Goal: Complete application form

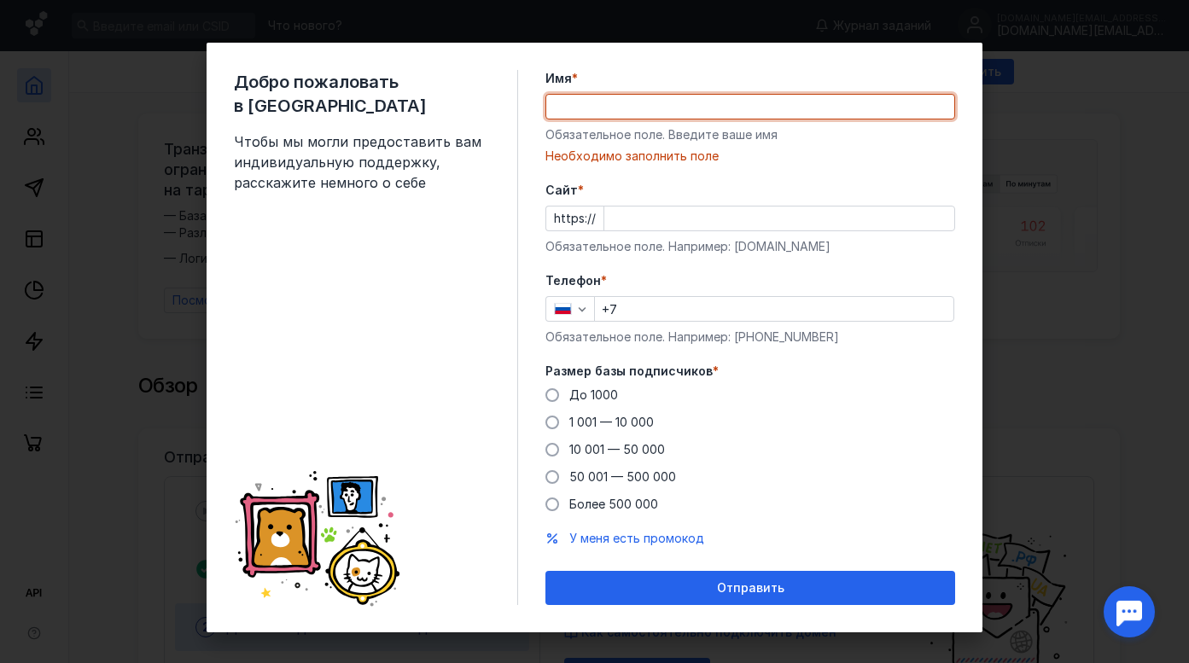
click at [327, 174] on div "Добро пожаловать в Sendsay Чтобы мы могли предоставить вам индивидуальную подде…" at bounding box center [376, 337] width 284 height 535
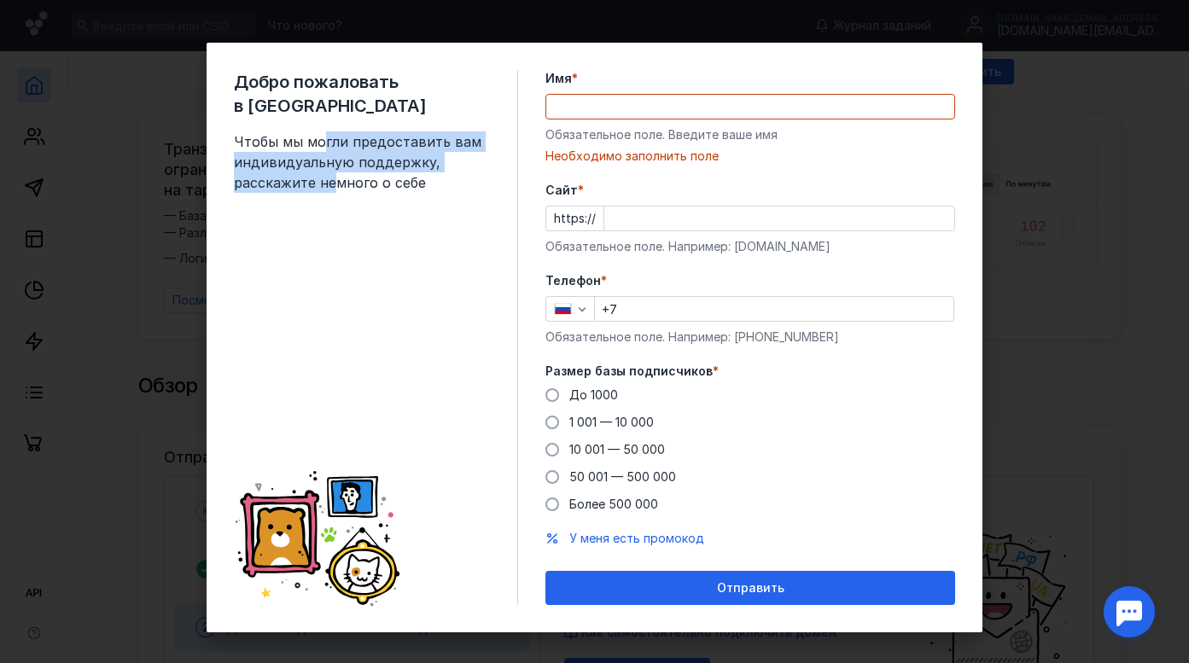
drag, startPoint x: 329, startPoint y: 164, endPoint x: 317, endPoint y: 111, distance: 54.2
click at [317, 131] on span "Чтобы мы могли предоставить вам индивидуальную поддержку, расскажите немного о …" at bounding box center [362, 161] width 256 height 61
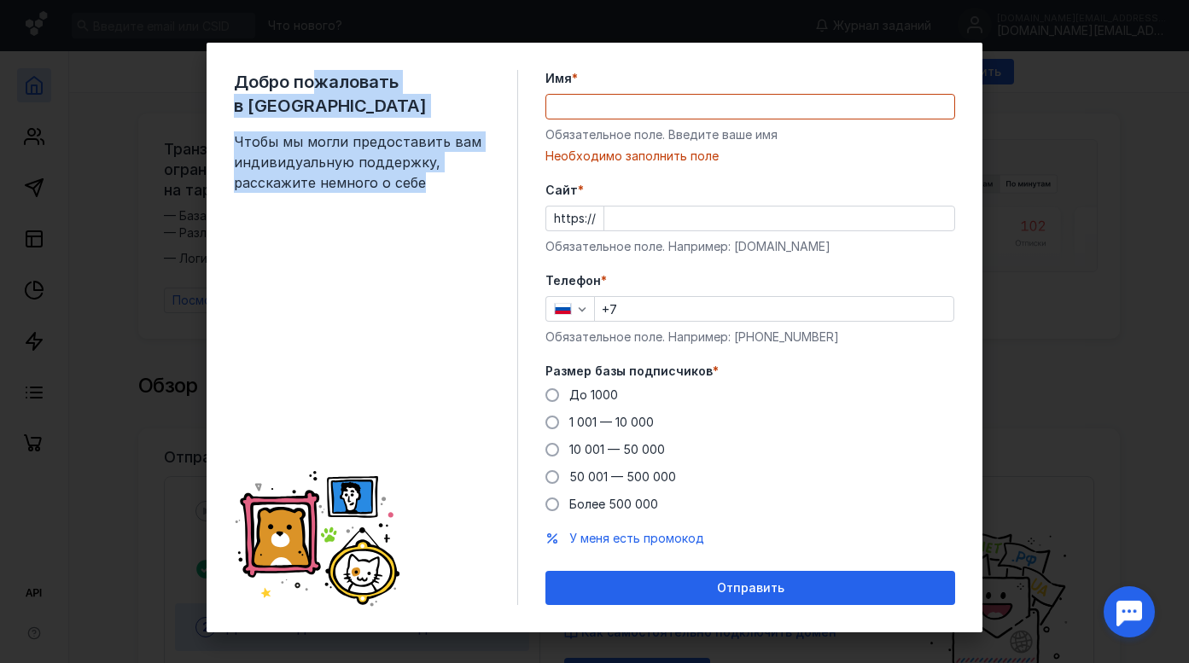
drag, startPoint x: 310, startPoint y: 101, endPoint x: 328, endPoint y: 183, distance: 83.8
click at [328, 183] on div "Добро пожаловать в Sendsay Чтобы мы могли предоставить вам индивидуальную подде…" at bounding box center [376, 337] width 284 height 535
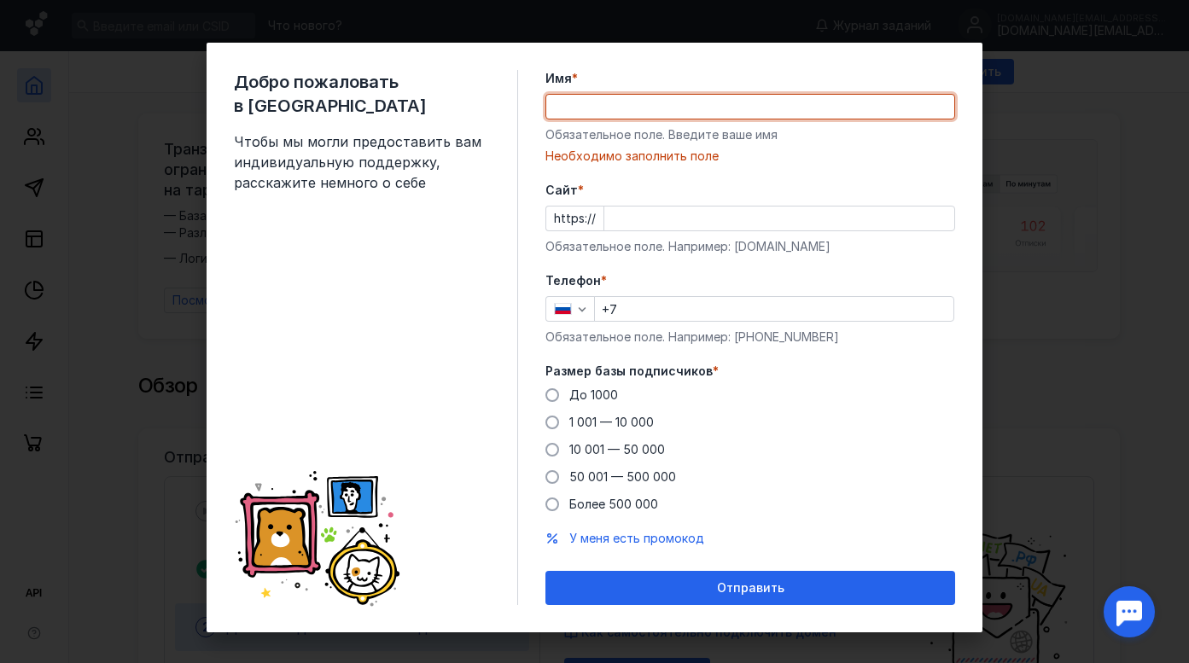
click at [564, 105] on input "Имя *" at bounding box center [750, 107] width 408 height 24
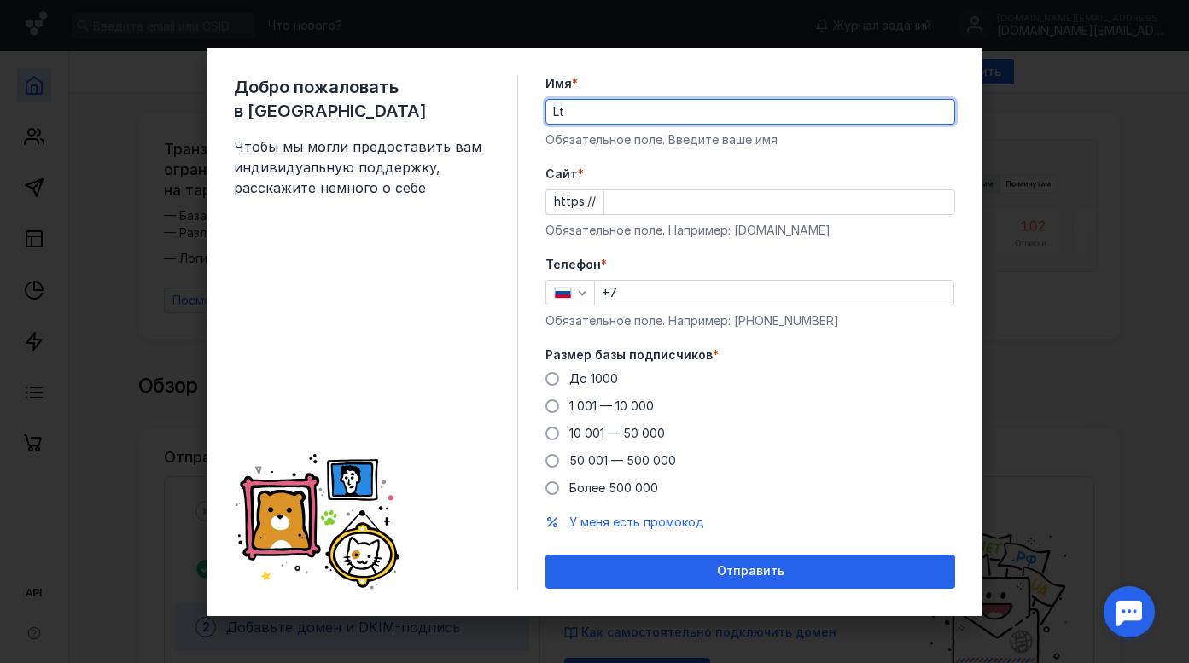
type input "L"
type input "[PERSON_NAME]"
click at [697, 196] on input "Cайт *" at bounding box center [779, 202] width 350 height 24
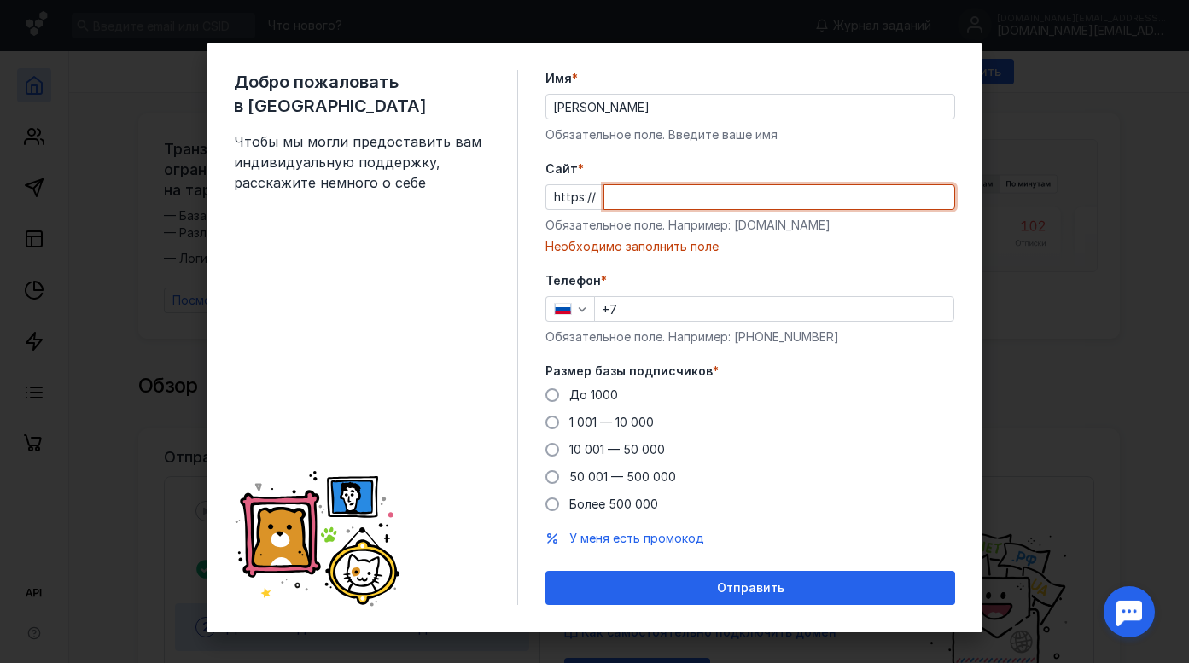
paste input "[DOMAIN_NAME][URL]"
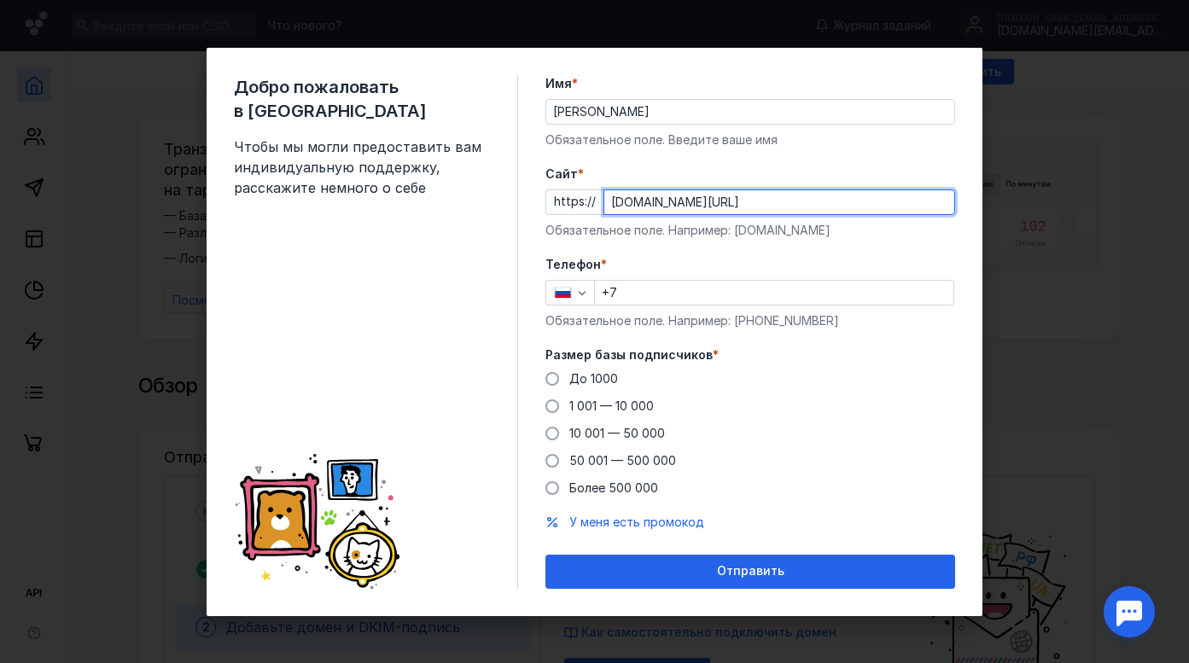
type input "[DOMAIN_NAME][URL]"
click at [698, 173] on label "Cайт *" at bounding box center [750, 174] width 410 height 17
click at [698, 190] on input "[DOMAIN_NAME][URL]" at bounding box center [779, 202] width 350 height 24
click at [552, 435] on span at bounding box center [552, 434] width 14 height 14
click at [0, 0] on input "10 001 — 50 000" at bounding box center [0, 0] width 0 height 0
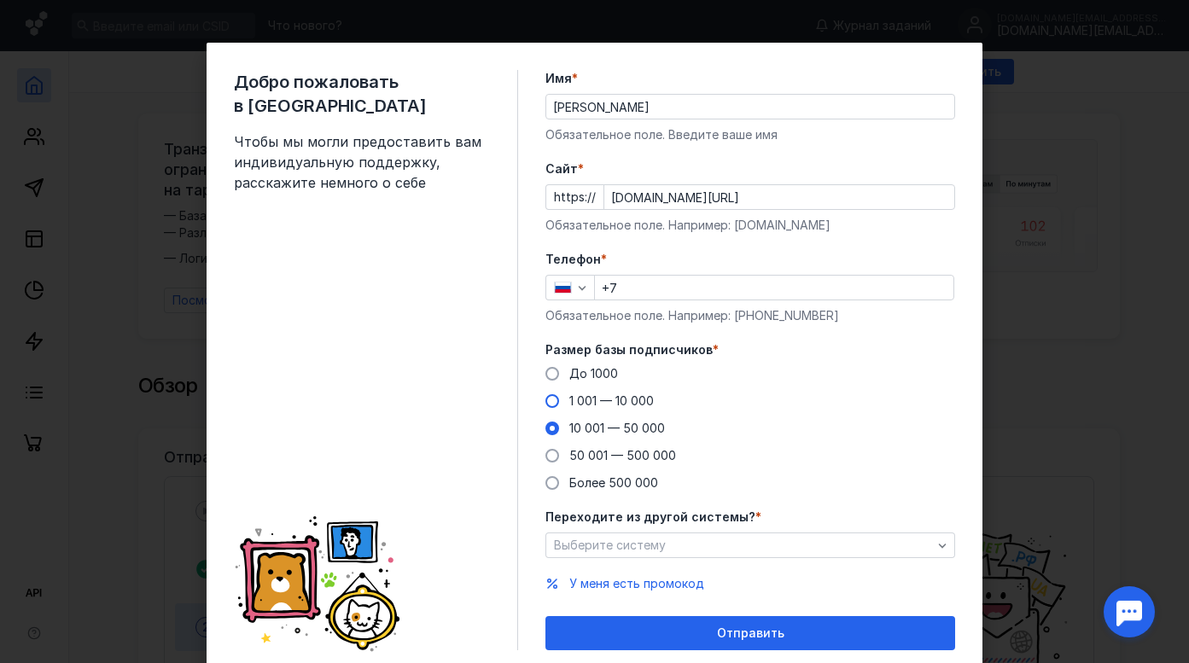
click at [549, 404] on span at bounding box center [552, 401] width 14 height 14
click at [0, 0] on input "1 001 — 10 000" at bounding box center [0, 0] width 0 height 0
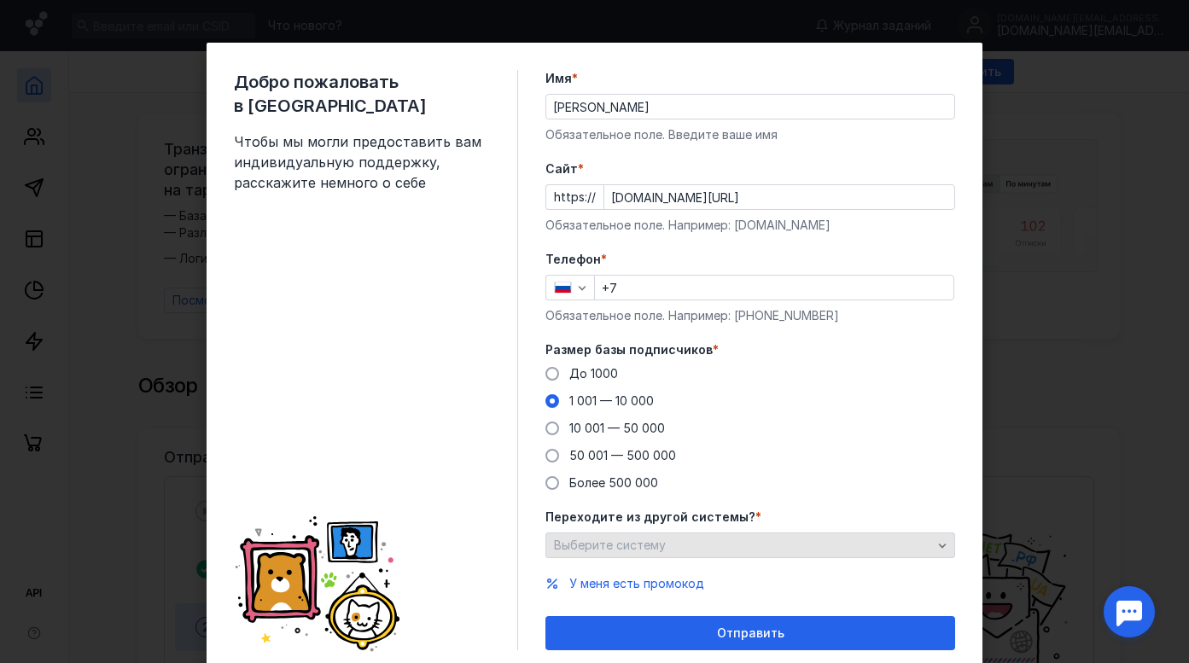
click at [680, 543] on div "Выберите систему" at bounding box center [742, 545] width 387 height 15
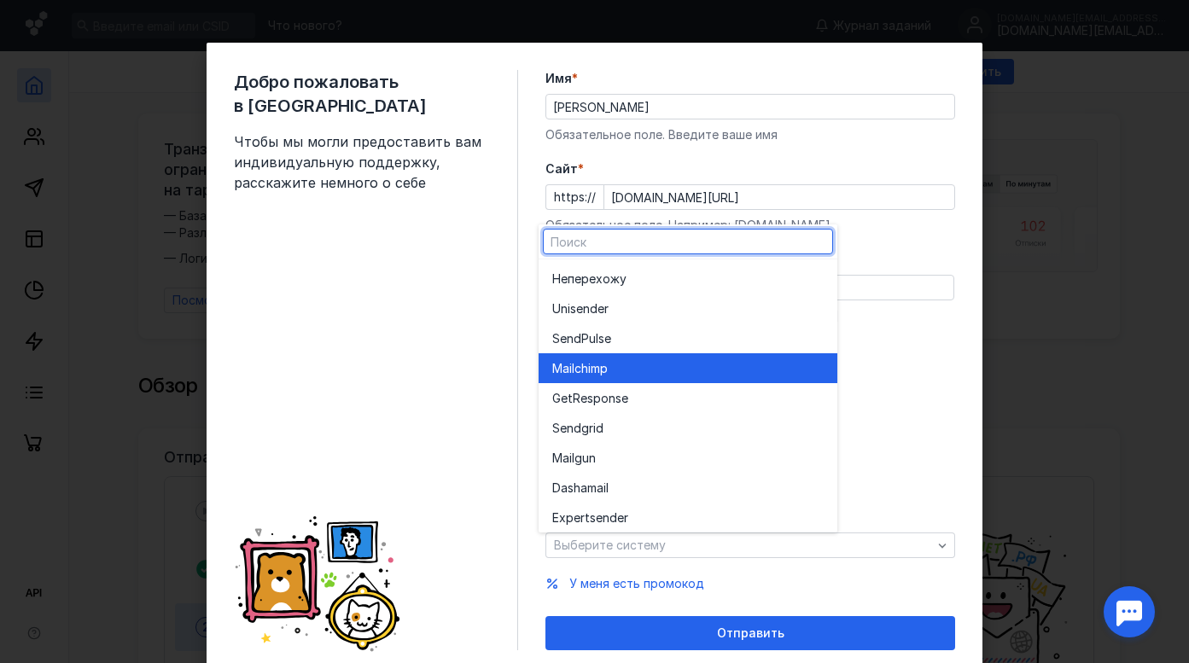
scroll to position [10, 0]
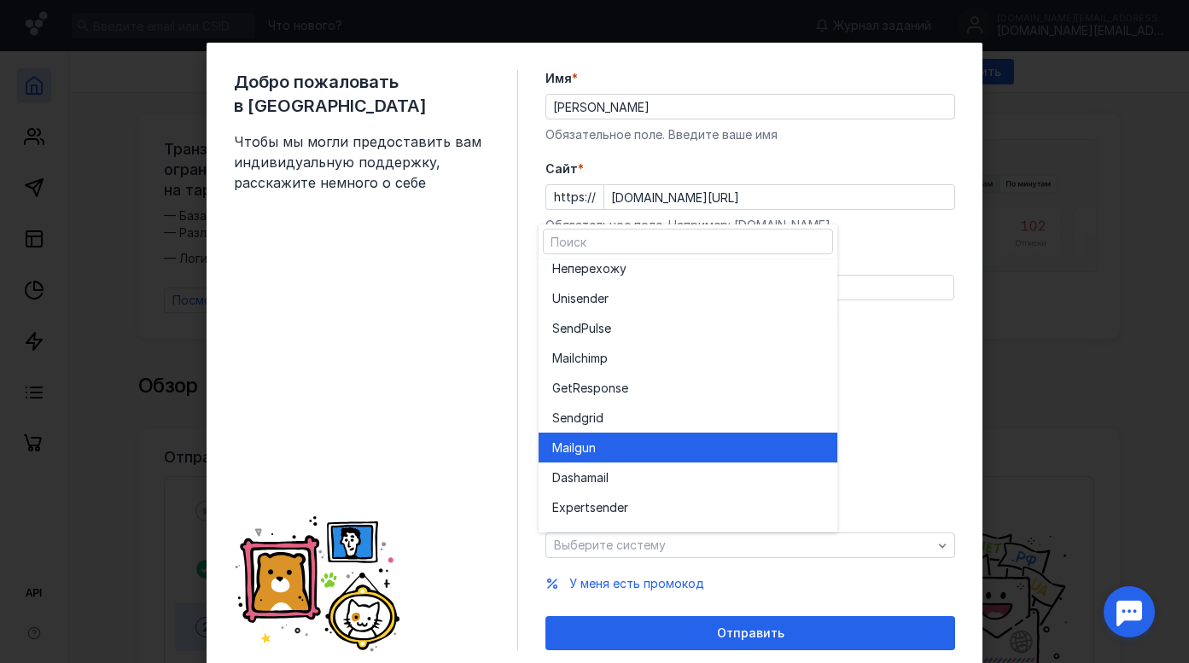
click at [624, 454] on div "Mail gun" at bounding box center [687, 447] width 271 height 17
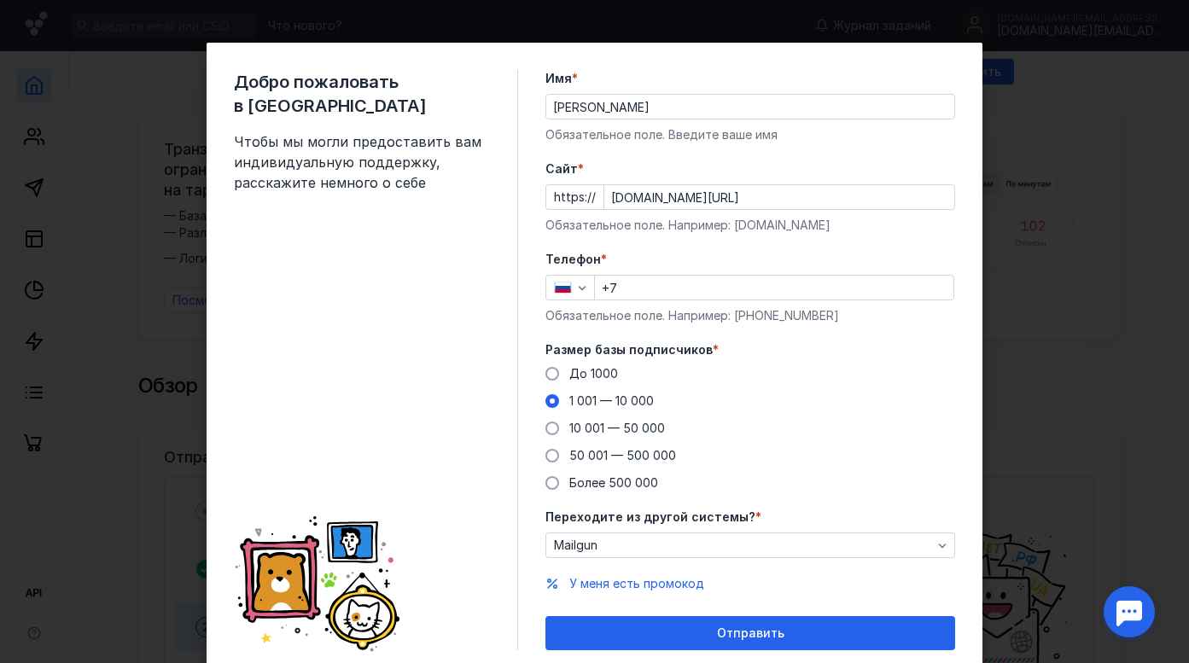
click at [850, 242] on form "Имя * [PERSON_NAME] Обязательное поле. Введите ваше имя [PERSON_NAME] * https:/…" at bounding box center [750, 360] width 410 height 580
click at [706, 271] on div "Телефон * +7 Обязательное поле. Например: [PHONE_NUMBER]" at bounding box center [750, 287] width 410 height 73
click at [710, 303] on div "Телефон * +7 Обязательное поле. Например: [PHONE_NUMBER]" at bounding box center [750, 287] width 410 height 73
click at [711, 298] on input "+7" at bounding box center [774, 288] width 358 height 24
drag, startPoint x: 642, startPoint y: 277, endPoint x: 574, endPoint y: 283, distance: 67.7
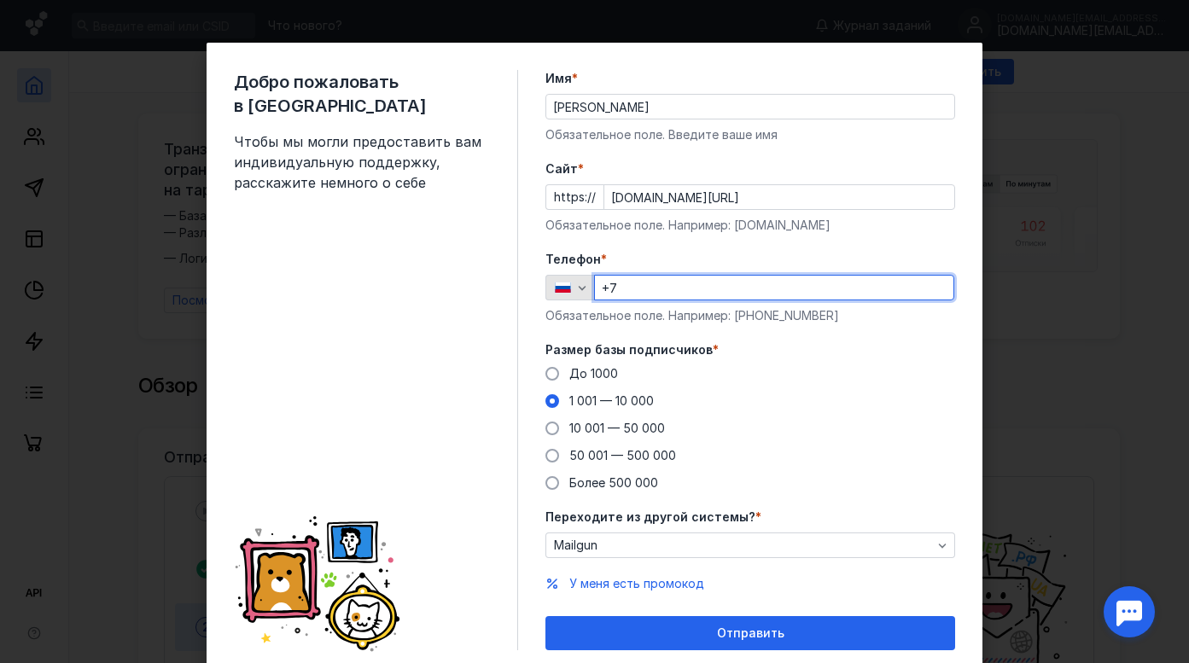
click at [574, 281] on div "+7" at bounding box center [750, 288] width 410 height 26
drag, startPoint x: 621, startPoint y: 290, endPoint x: 565, endPoint y: 279, distance: 57.4
click at [565, 279] on div "+7" at bounding box center [750, 288] width 410 height 26
paste input "[PHONE_NUMBER]"
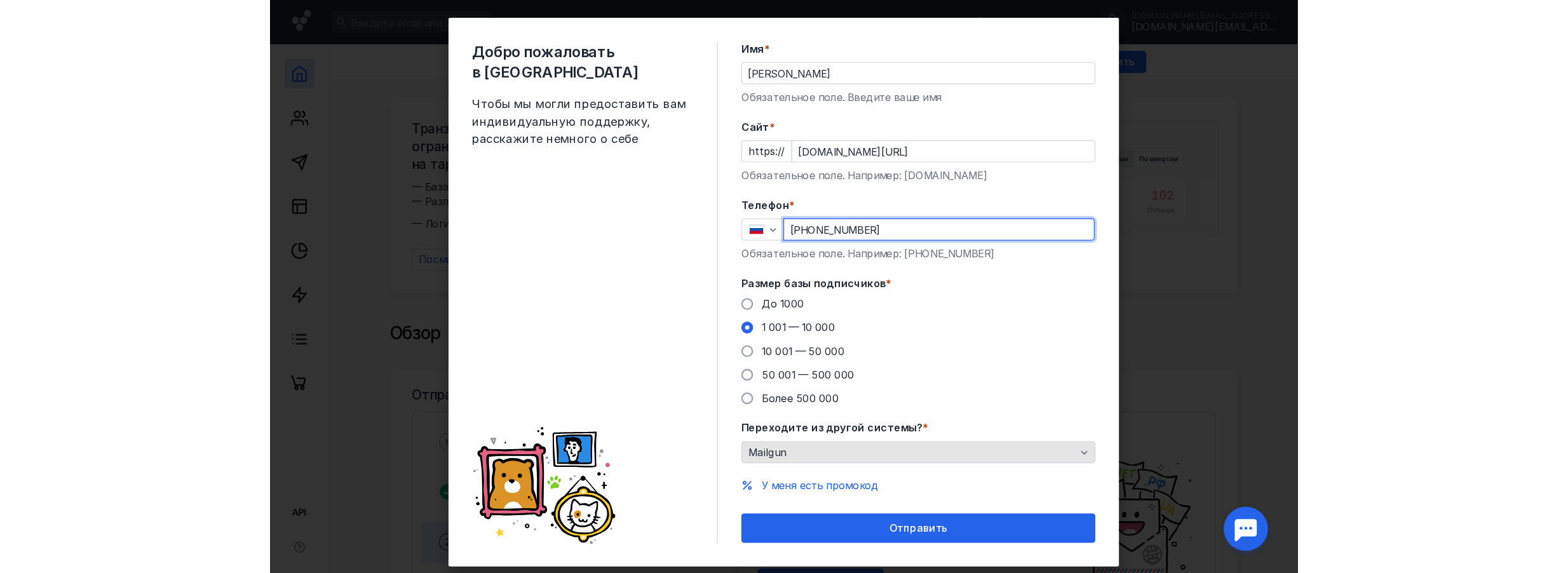
scroll to position [33, 0]
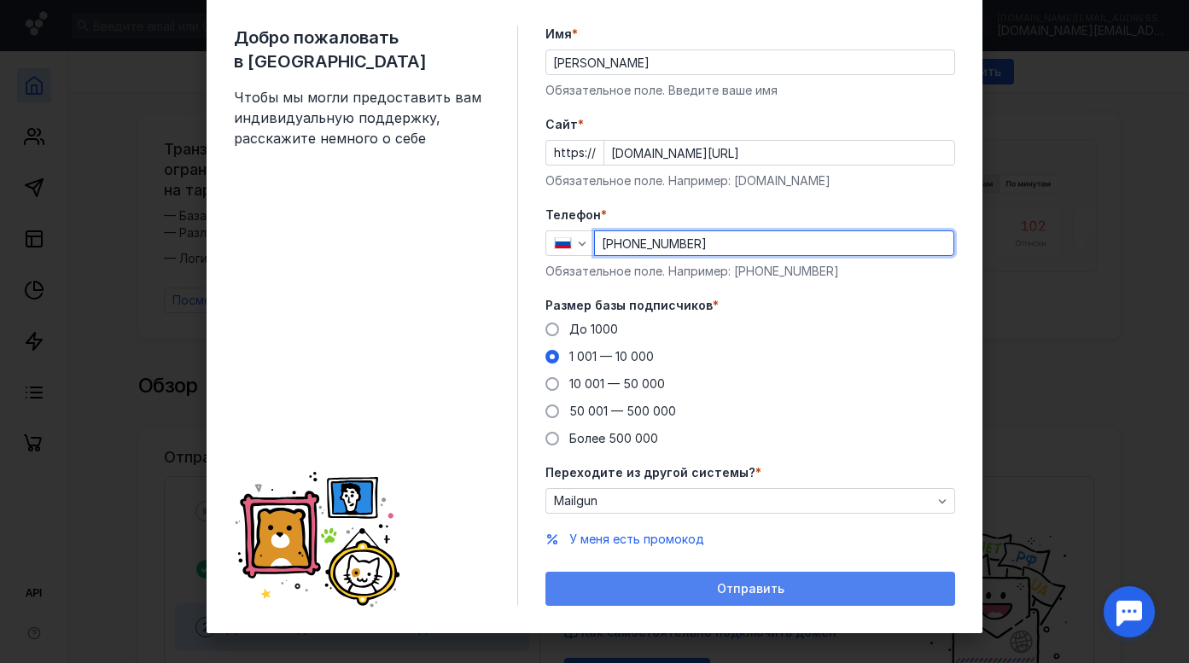
type input "[PHONE_NUMBER]"
click at [724, 591] on span "Отправить" at bounding box center [750, 589] width 67 height 15
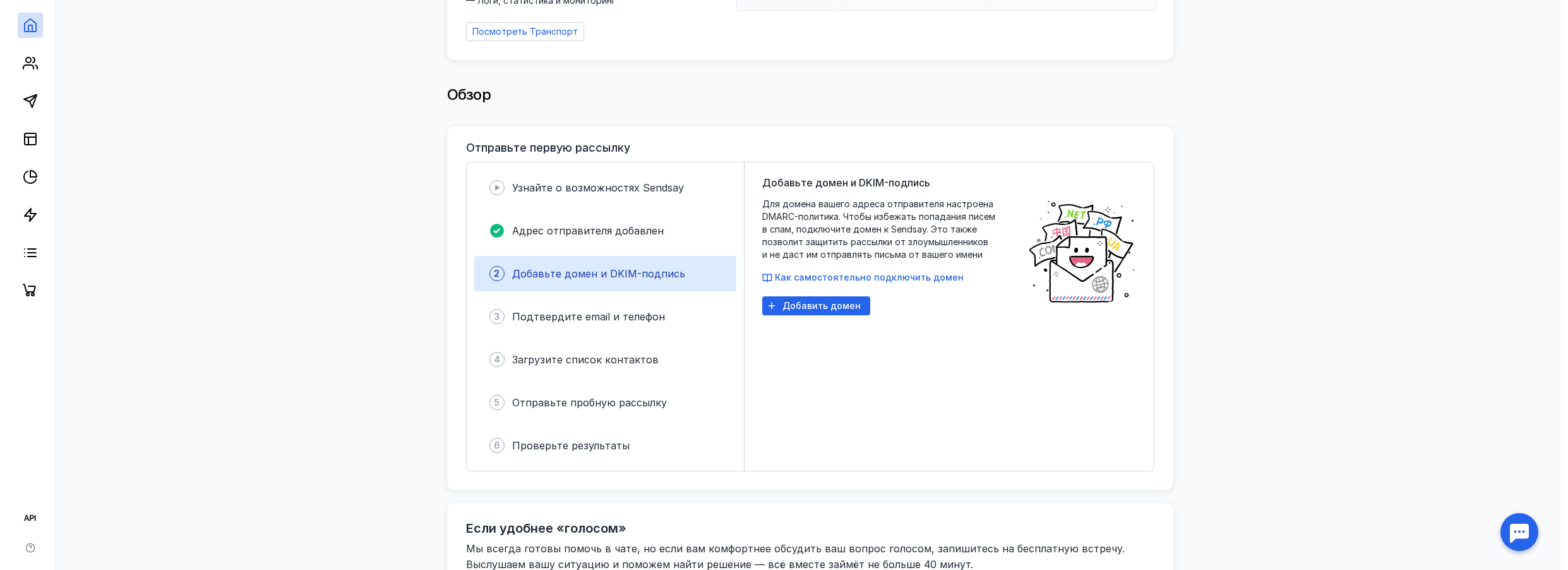
scroll to position [0, 0]
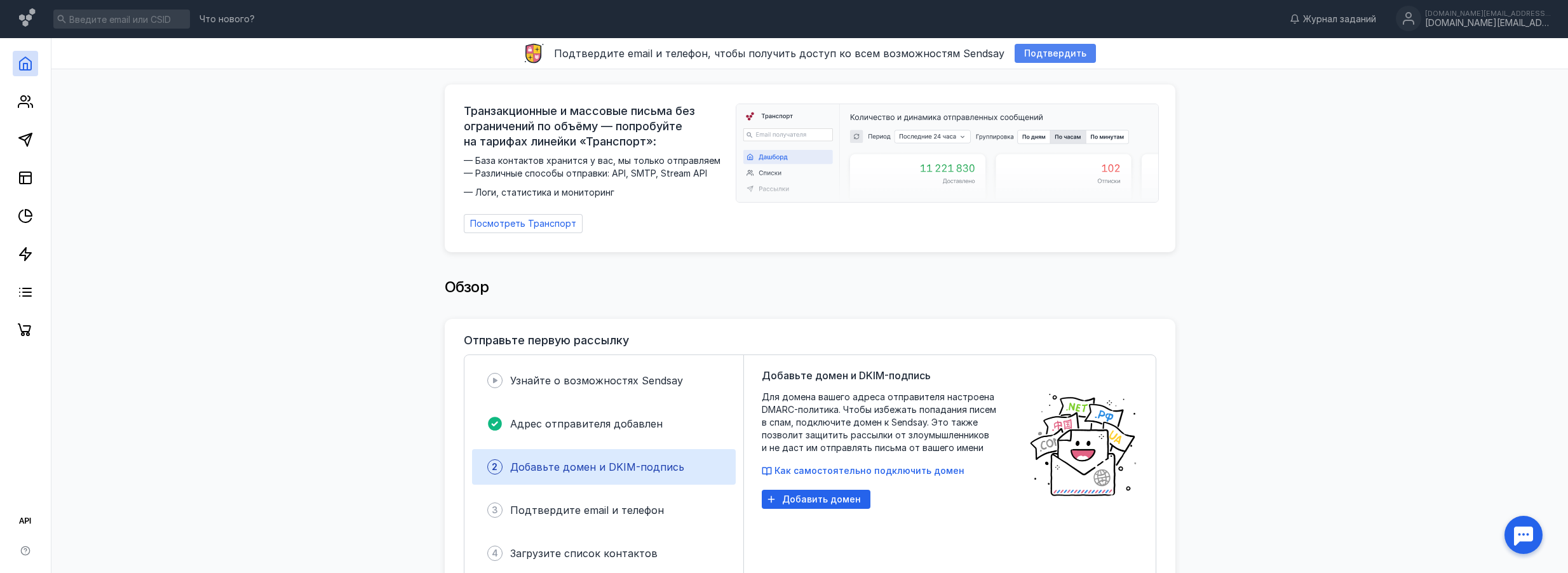
click at [885, 53] on span "Подтвердить" at bounding box center [1055, 54] width 63 height 11
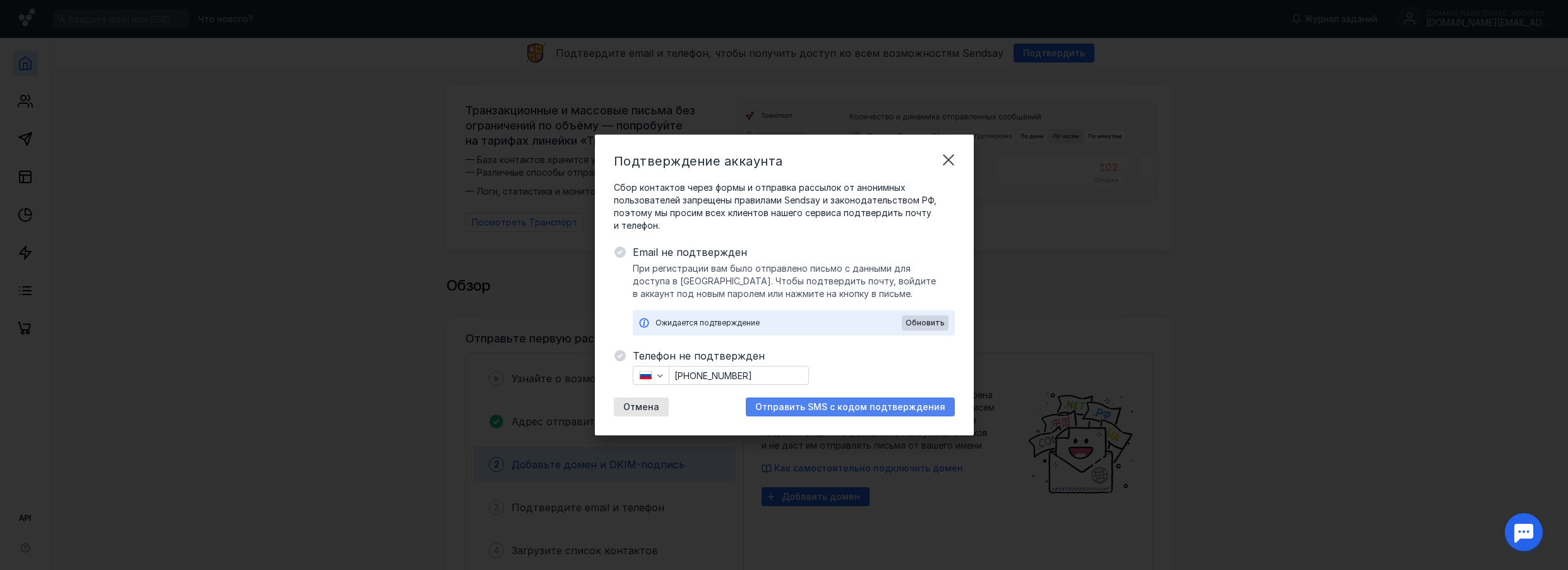
click at [822, 406] on span "Отправить SMS с кодом подтверждения" at bounding box center [849, 407] width 190 height 11
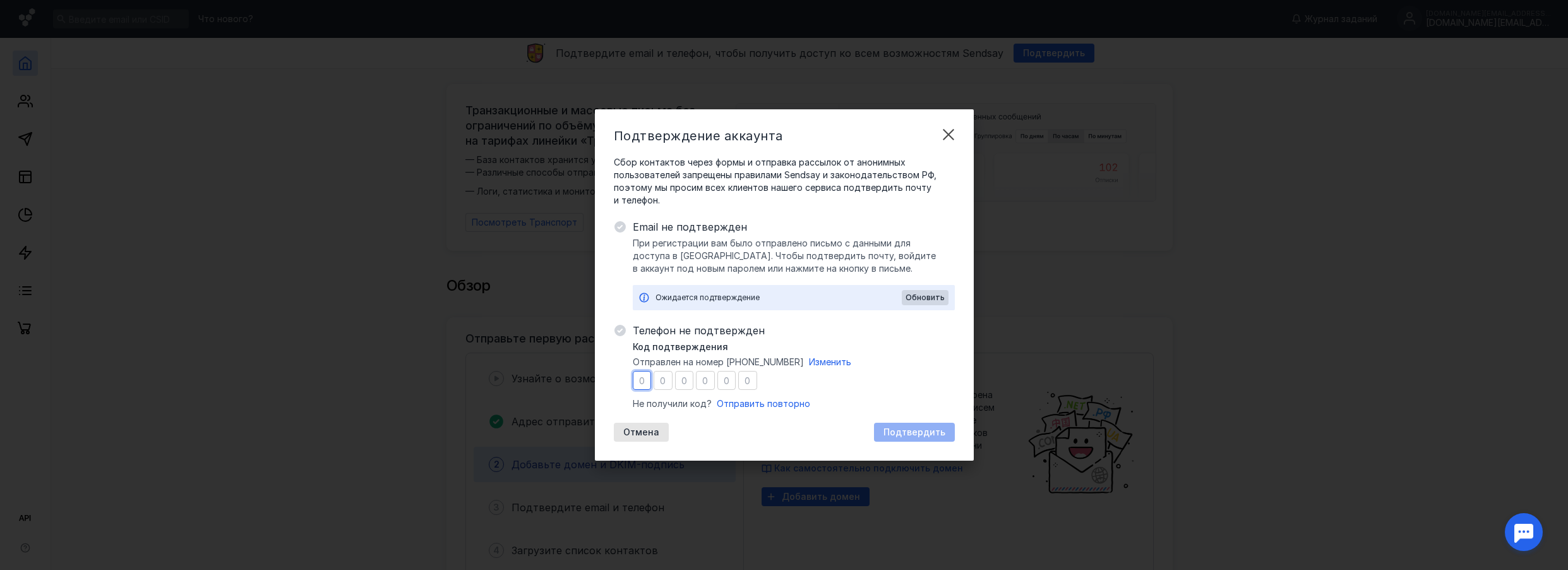
click at [641, 380] on input "number" at bounding box center [642, 380] width 19 height 19
type input "2"
type input "7"
type input "5"
type input "7"
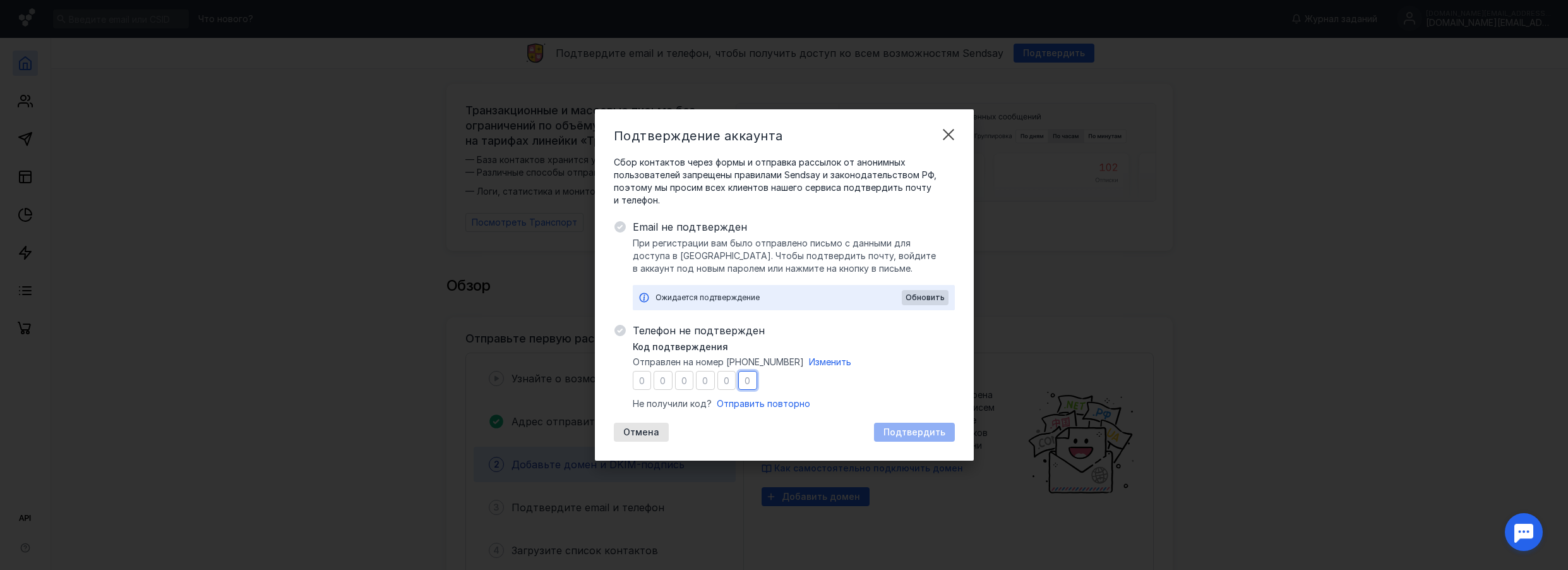
type input "1"
type input "5"
click at [879, 437] on span "Подтвердить" at bounding box center [915, 432] width 62 height 11
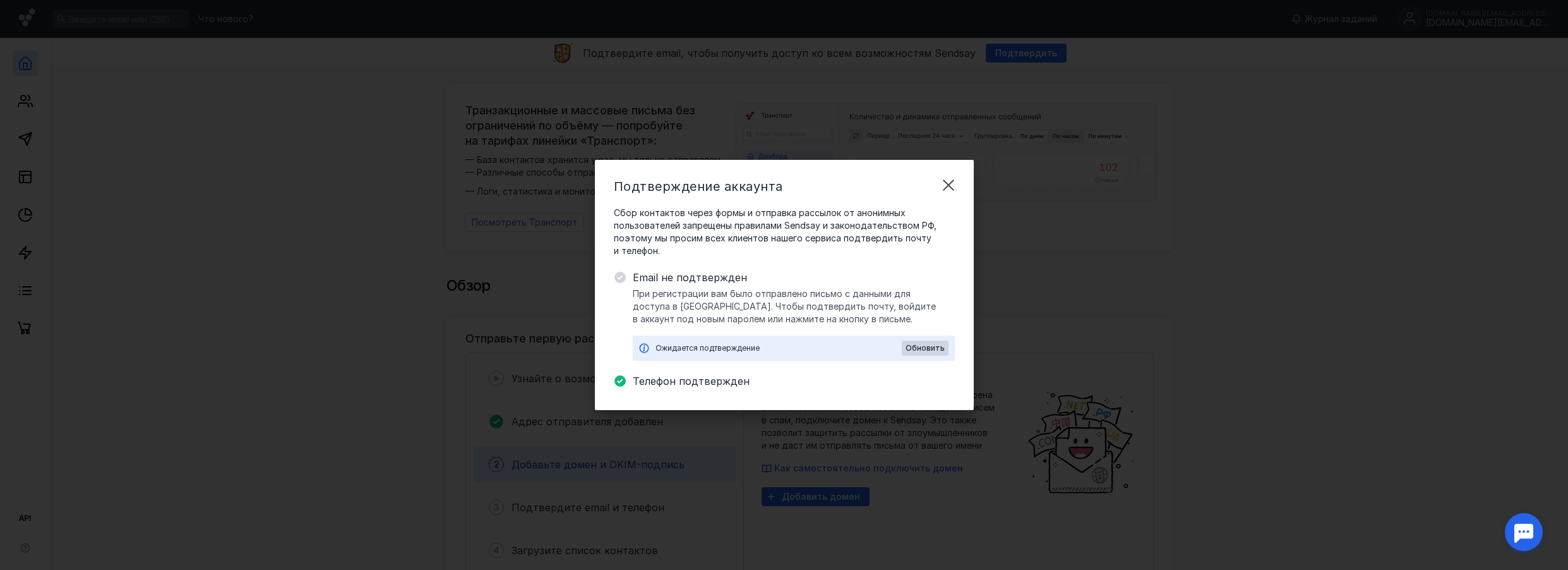
click at [675, 385] on span "Телефон подтвержден" at bounding box center [793, 380] width 322 height 15
copy span "Телефон подтвержден"
